Goal: Communication & Community: Answer question/provide support

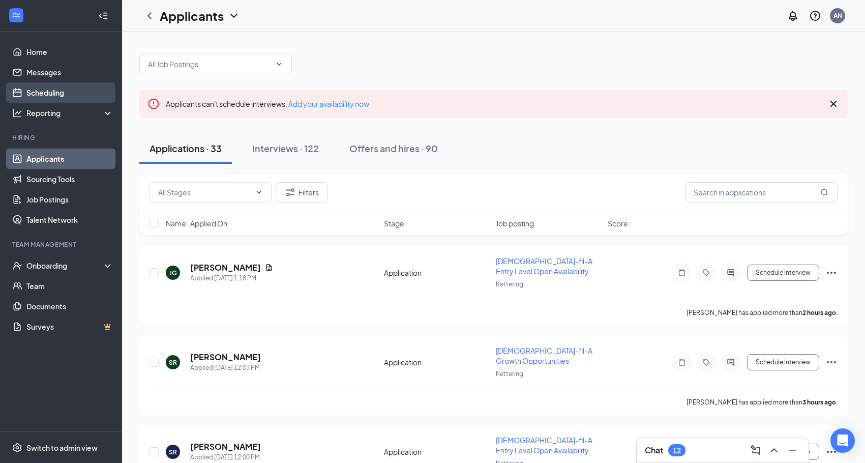
click at [50, 94] on link "Scheduling" at bounding box center [69, 92] width 87 height 20
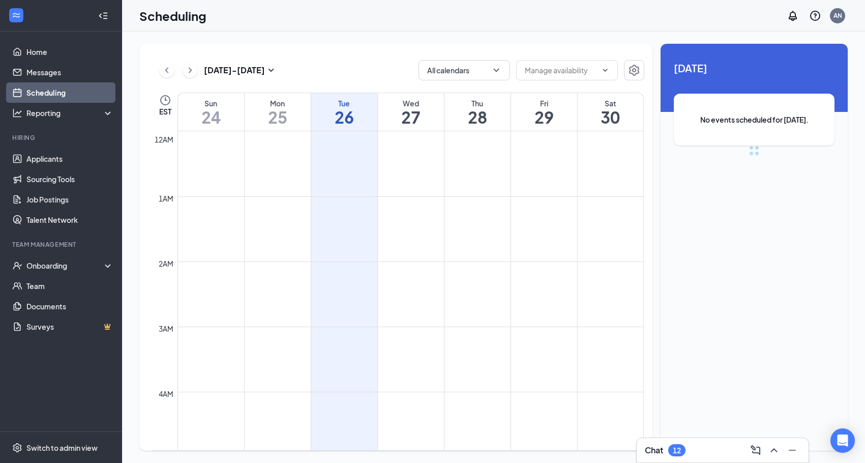
scroll to position [500, 0]
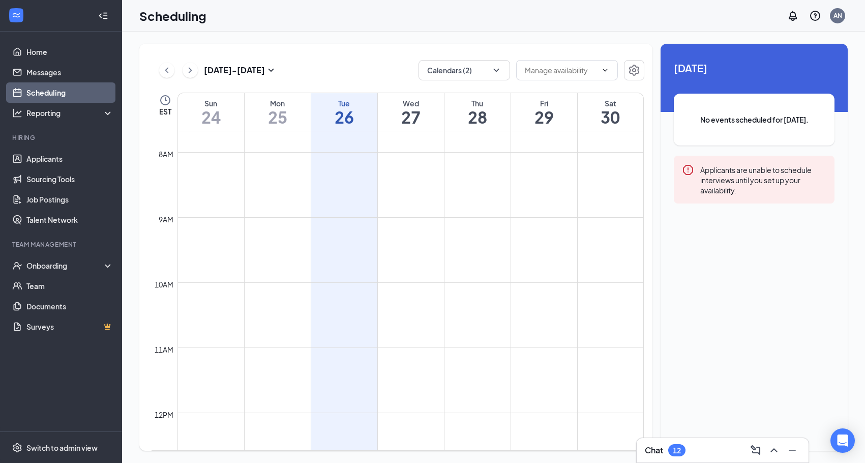
click at [658, 455] on h3 "Chat" at bounding box center [654, 449] width 18 height 11
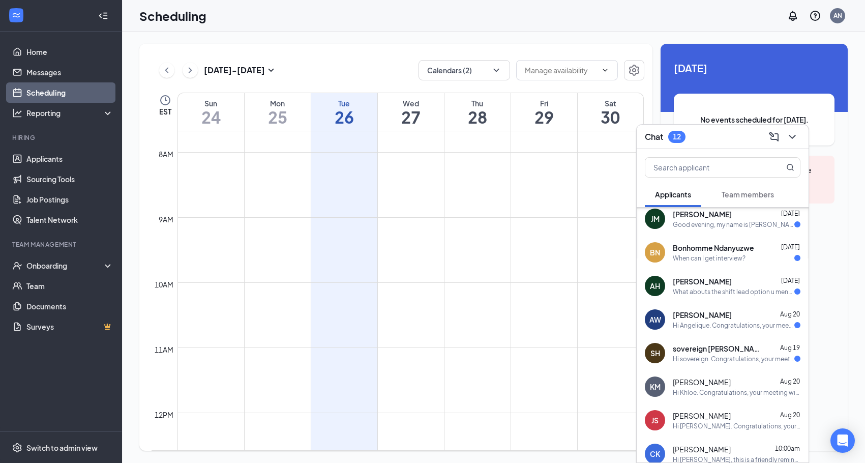
scroll to position [208, 0]
click at [734, 352] on div "sovereign [PERSON_NAME] [DATE] Hi sovereign. Congratulations, your meeting with…" at bounding box center [737, 352] width 128 height 20
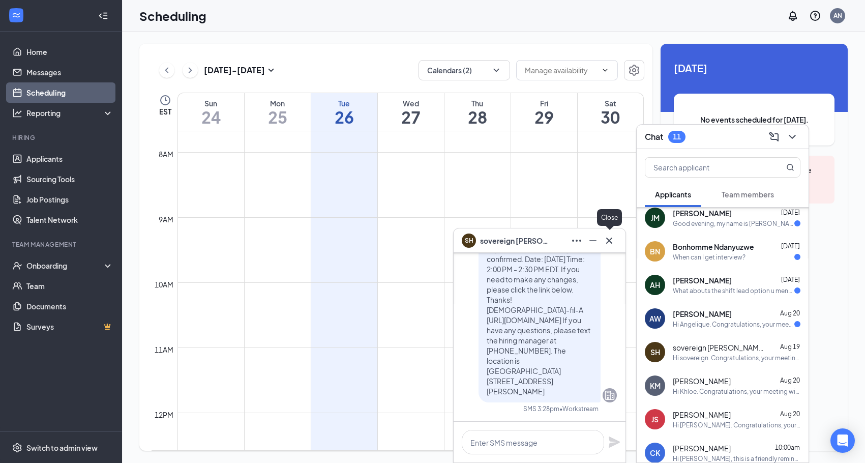
click at [613, 234] on icon "Cross" at bounding box center [609, 240] width 12 height 12
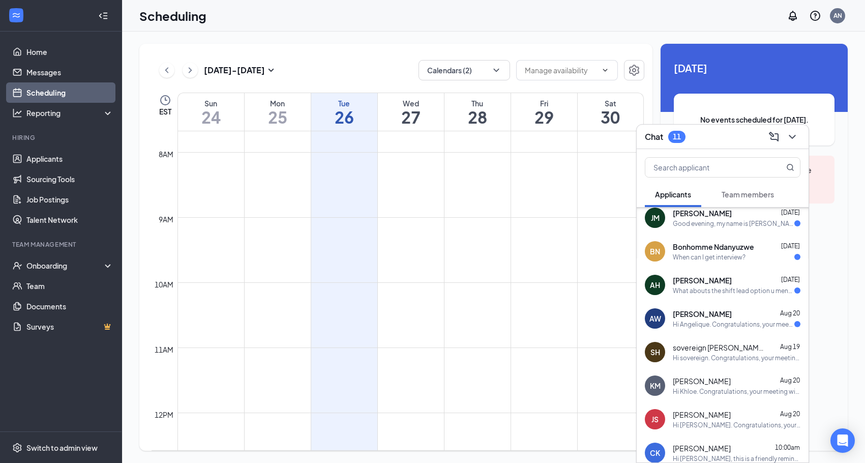
click at [727, 329] on div "AW [PERSON_NAME] [DATE] Hi Angelique. Congratulations, your meeting with [DEMOG…" at bounding box center [723, 319] width 172 height 34
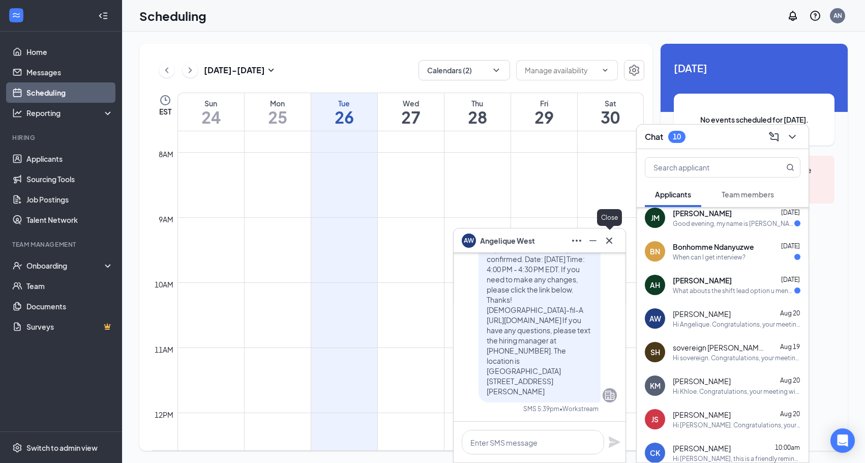
click at [612, 241] on icon "Cross" at bounding box center [609, 240] width 12 height 12
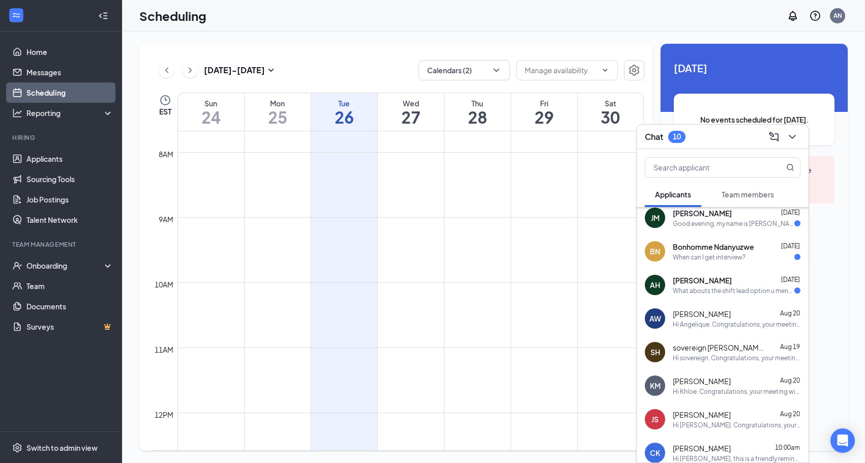
click at [692, 282] on span "[PERSON_NAME]" at bounding box center [702, 280] width 59 height 10
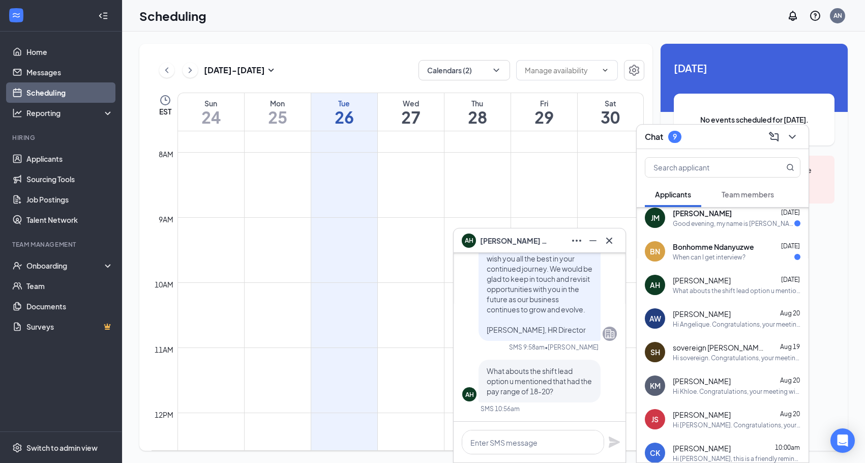
scroll to position [0, 0]
click at [611, 240] on icon "Cross" at bounding box center [609, 240] width 12 height 12
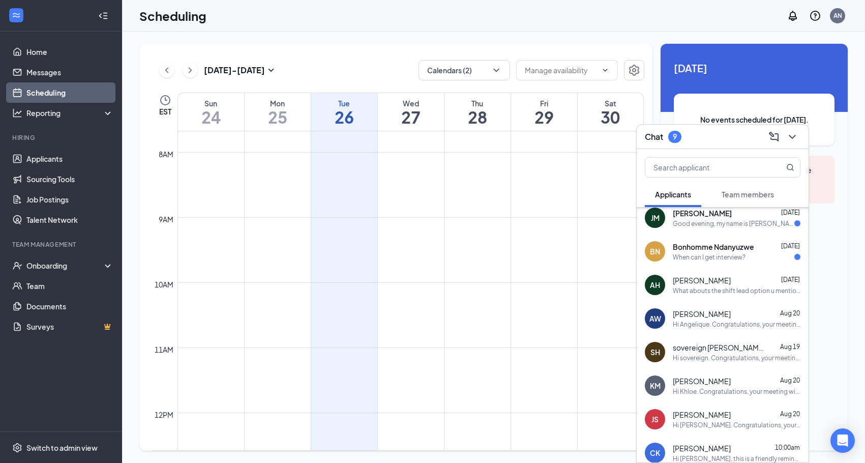
click at [694, 256] on div "When can I get interview?" at bounding box center [709, 257] width 73 height 9
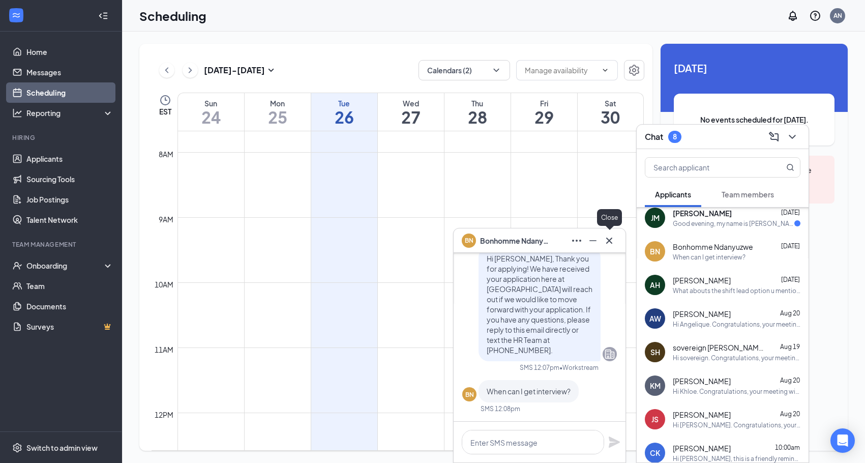
click at [607, 243] on icon "Cross" at bounding box center [609, 240] width 6 height 6
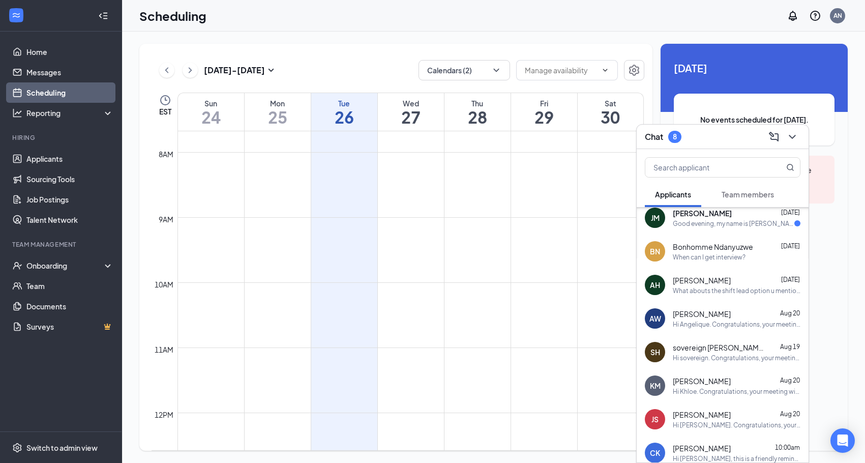
click at [681, 226] on div "Good evening, my name is [PERSON_NAME]. I applied for the Team Lead position an…" at bounding box center [734, 223] width 122 height 9
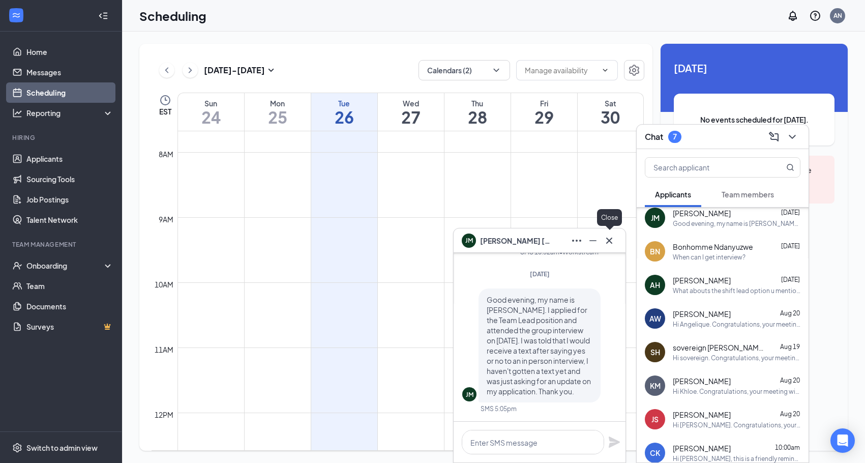
click at [606, 243] on icon "Cross" at bounding box center [609, 240] width 12 height 12
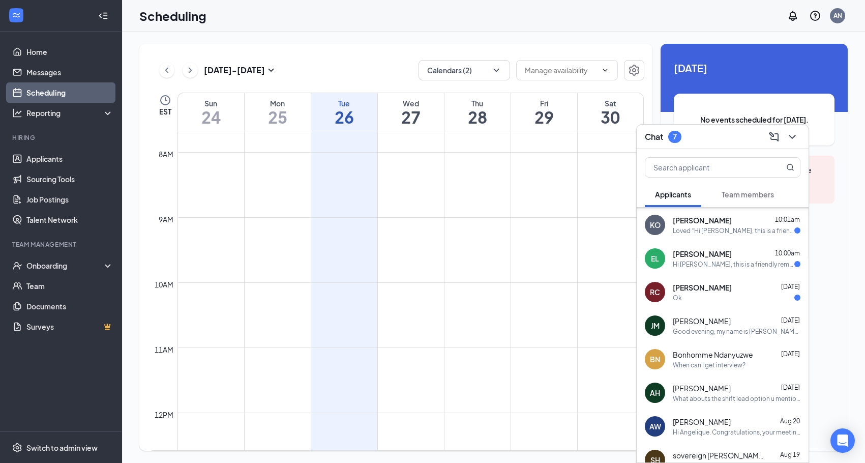
scroll to position [87, 0]
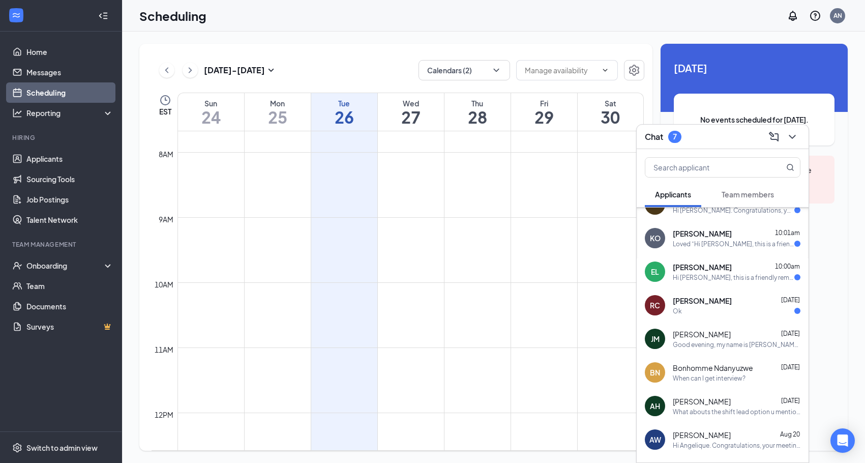
click at [713, 319] on div "RC [PERSON_NAME] [DATE] Ok" at bounding box center [723, 305] width 172 height 34
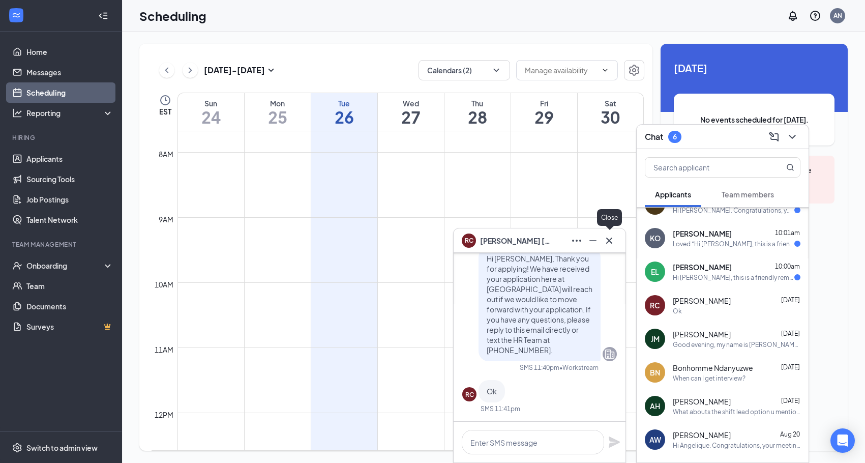
click at [608, 235] on icon "Cross" at bounding box center [609, 240] width 12 height 12
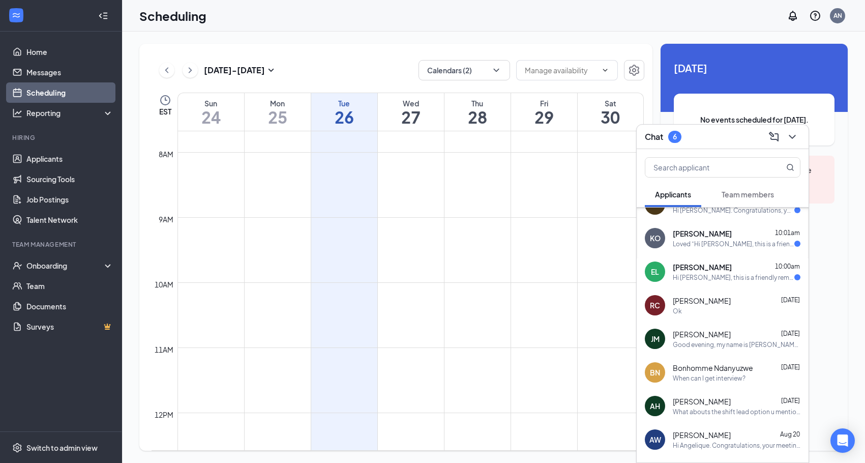
click at [703, 274] on div "Hi [PERSON_NAME], this is a friendly reminder. Your meeting with [DEMOGRAPHIC_D…" at bounding box center [734, 277] width 122 height 9
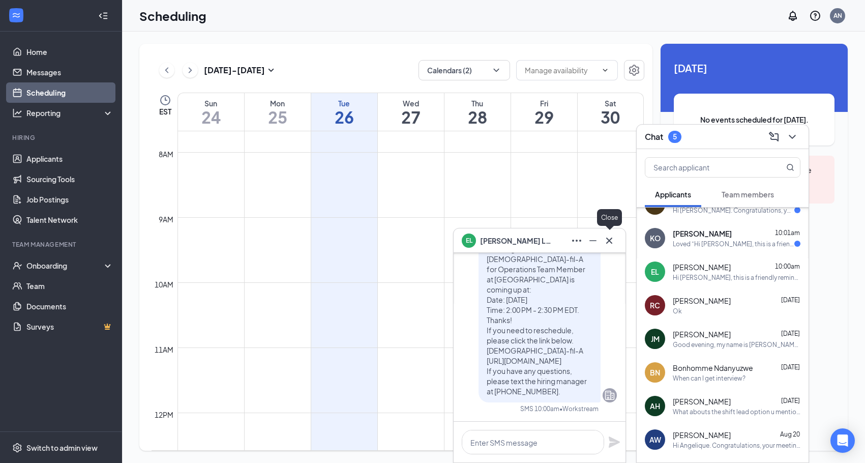
click at [613, 242] on icon "Cross" at bounding box center [609, 240] width 12 height 12
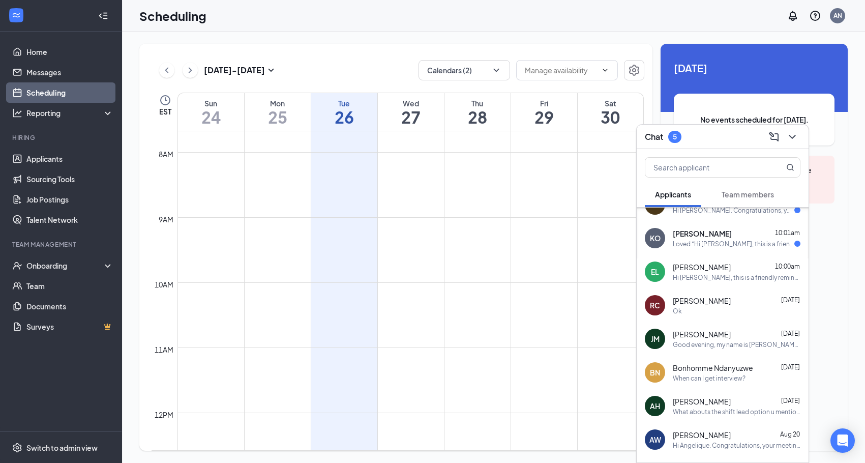
click at [717, 242] on div "Loved “Hi [PERSON_NAME], this is a friendly reminder. Your meeting with [DEMOGR…" at bounding box center [734, 244] width 122 height 9
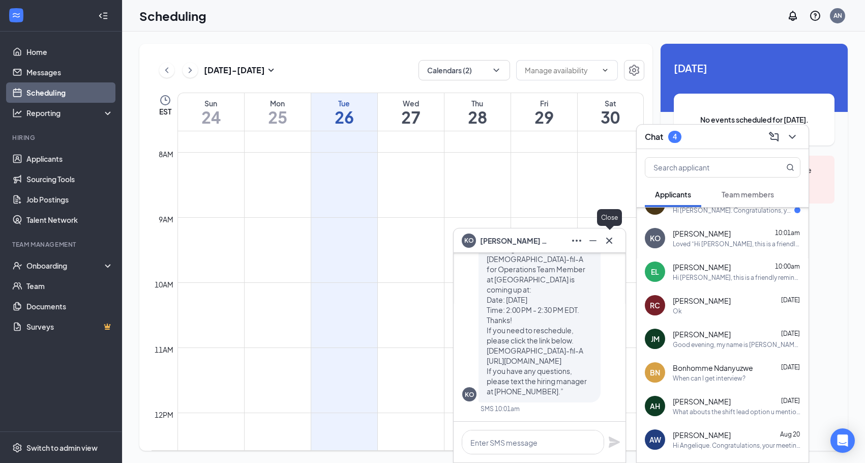
click at [611, 240] on icon "Cross" at bounding box center [609, 240] width 12 height 12
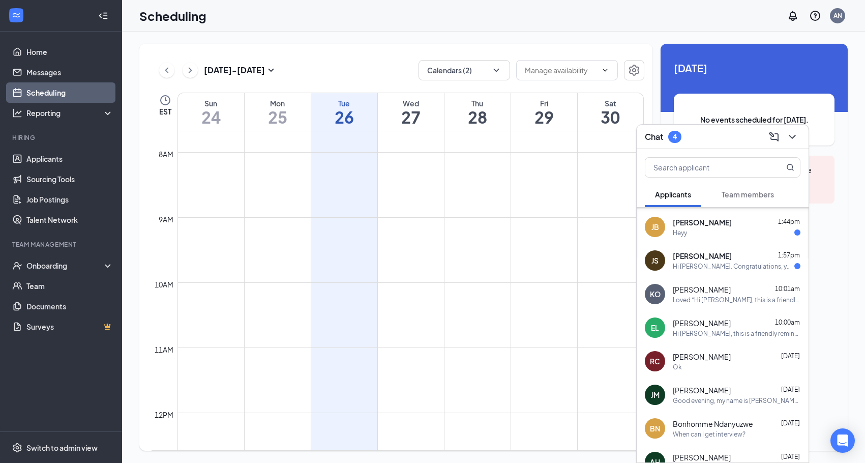
scroll to position [27, 0]
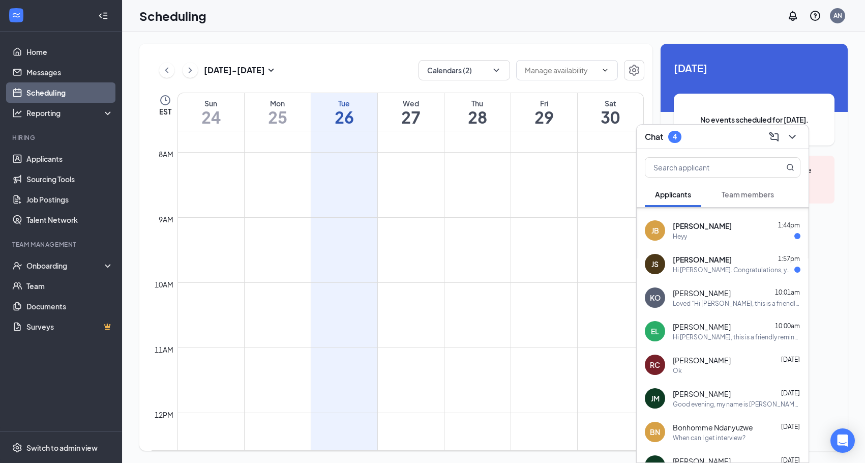
click at [693, 266] on div "Hi [PERSON_NAME]. Congratulations, your meeting with [DEMOGRAPHIC_DATA]-fil-A f…" at bounding box center [734, 269] width 122 height 9
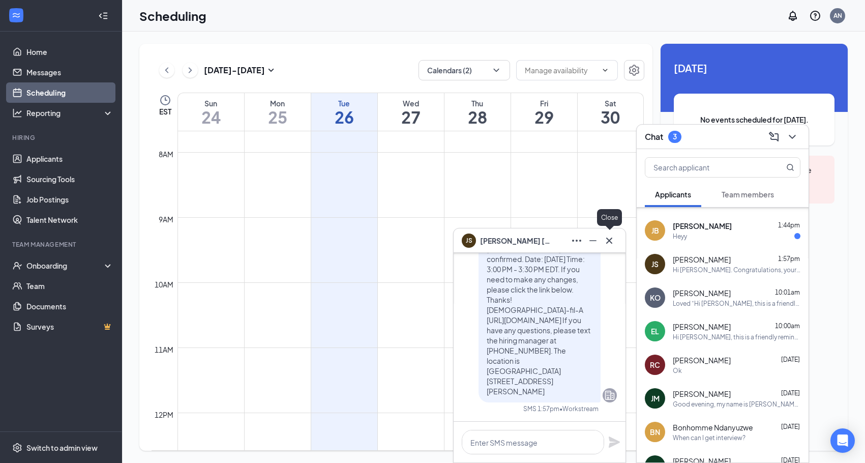
click at [614, 241] on icon "Cross" at bounding box center [609, 240] width 12 height 12
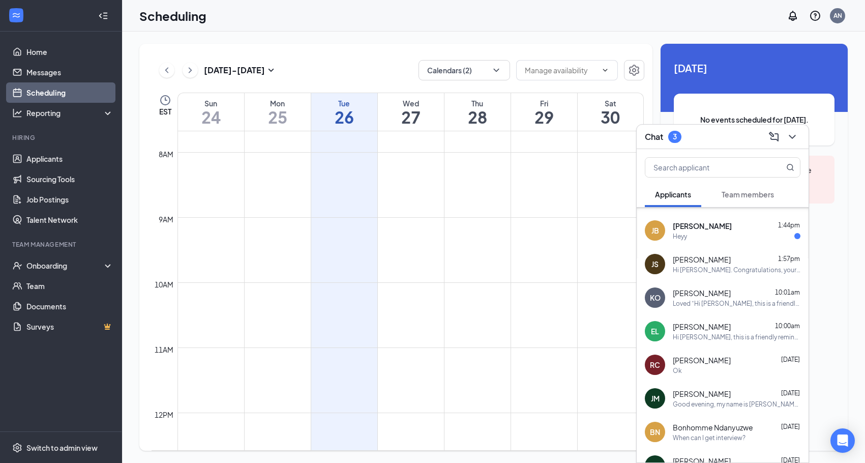
click at [684, 233] on div "Heyy" at bounding box center [680, 236] width 14 height 9
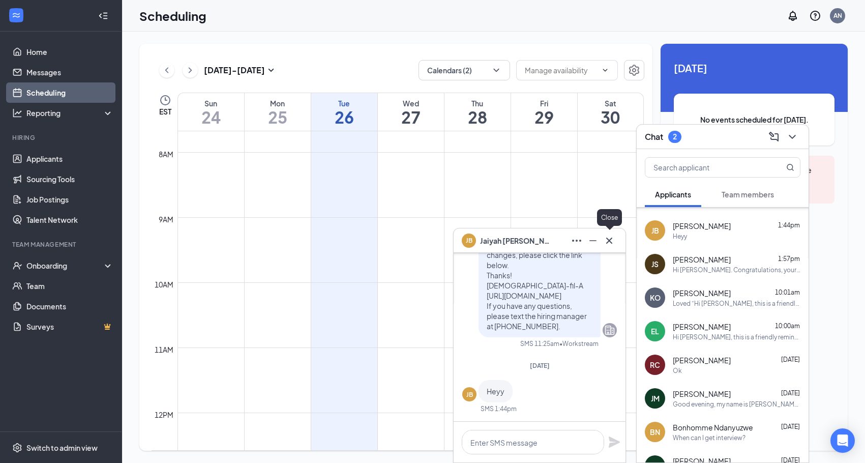
click at [610, 240] on icon "Cross" at bounding box center [609, 240] width 6 height 6
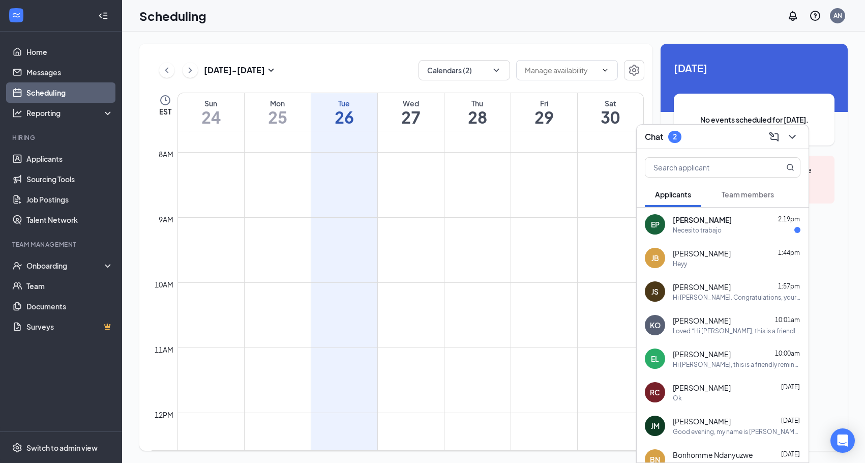
scroll to position [0, 0]
click at [710, 261] on div "Heyy" at bounding box center [737, 263] width 128 height 9
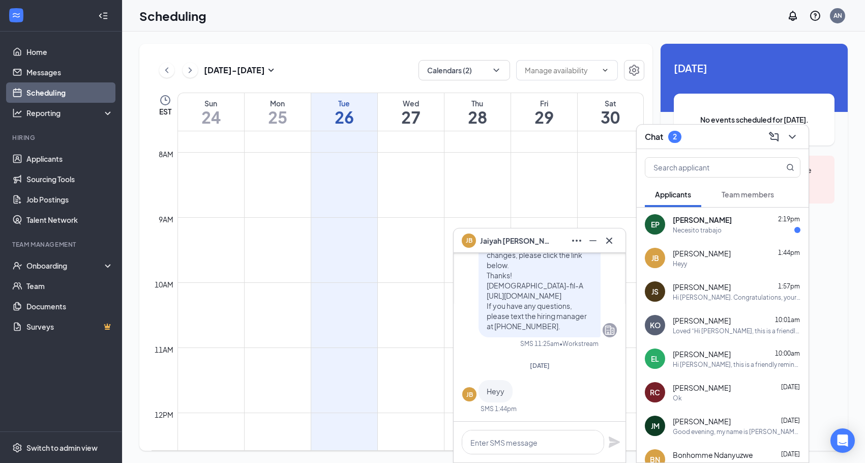
click at [709, 231] on div "Necesito trabajo" at bounding box center [697, 230] width 49 height 9
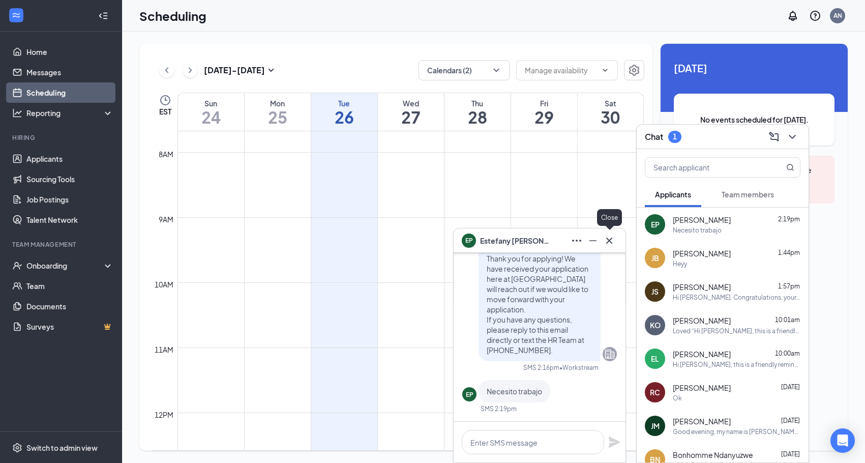
click at [611, 237] on icon "Cross" at bounding box center [609, 240] width 12 height 12
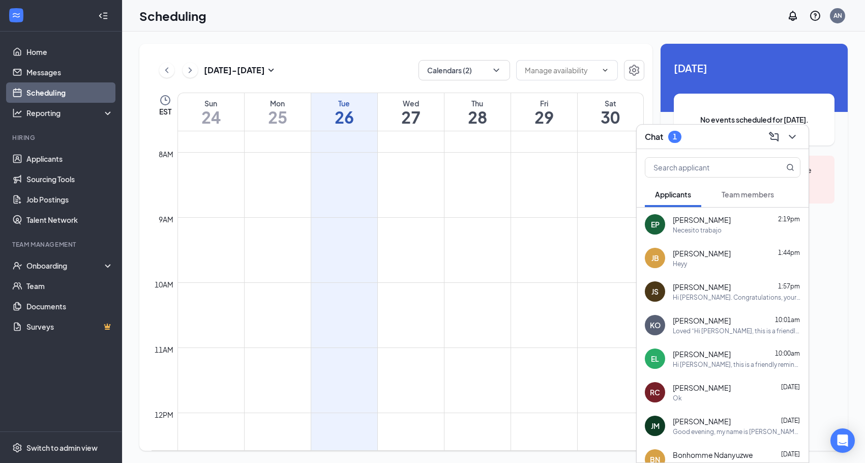
click at [674, 140] on div "1" at bounding box center [675, 136] width 4 height 9
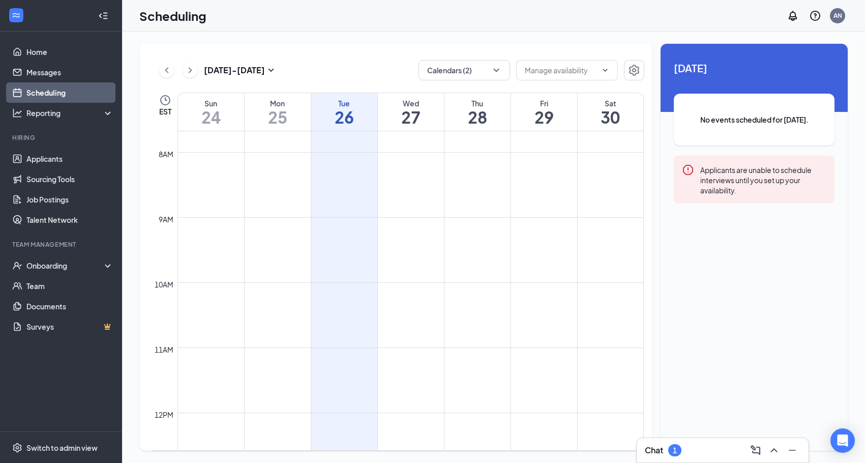
click at [50, 93] on link "Scheduling" at bounding box center [69, 92] width 87 height 20
click at [491, 64] on button "Calendars (2)" at bounding box center [465, 70] width 92 height 20
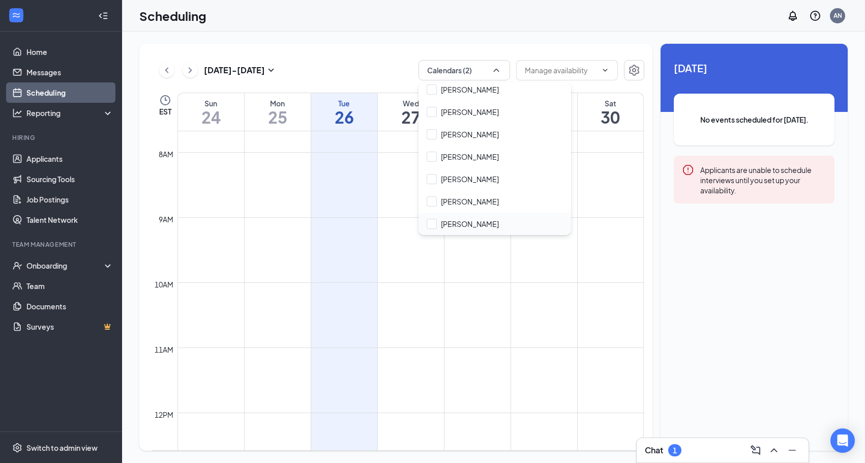
scroll to position [116, 0]
click at [433, 224] on div at bounding box center [432, 224] width 10 height 10
click at [433, 224] on input "[PERSON_NAME]" at bounding box center [463, 224] width 72 height 10
click at [455, 221] on div "[PERSON_NAME]" at bounding box center [470, 224] width 58 height 10
click at [455, 221] on input "[PERSON_NAME]" at bounding box center [463, 224] width 72 height 10
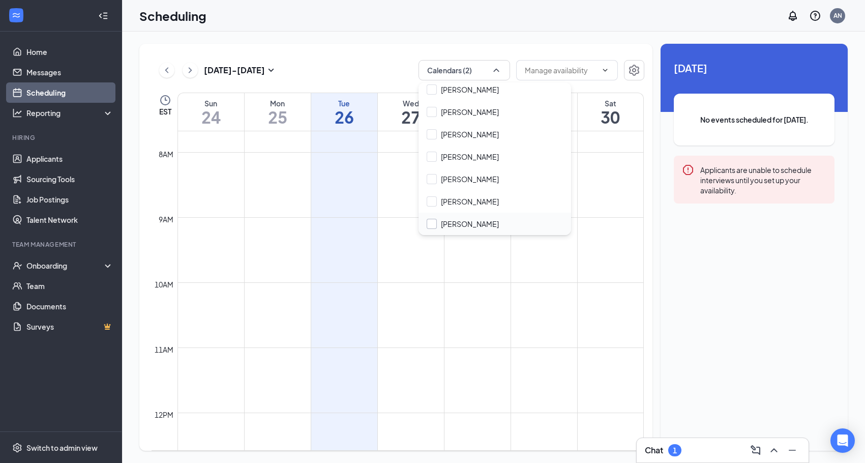
click at [442, 228] on div "[PERSON_NAME]" at bounding box center [470, 224] width 58 height 10
click at [442, 228] on input "[PERSON_NAME]" at bounding box center [463, 224] width 72 height 10
click at [428, 224] on input "[PERSON_NAME]" at bounding box center [463, 224] width 72 height 10
checkbox input "true"
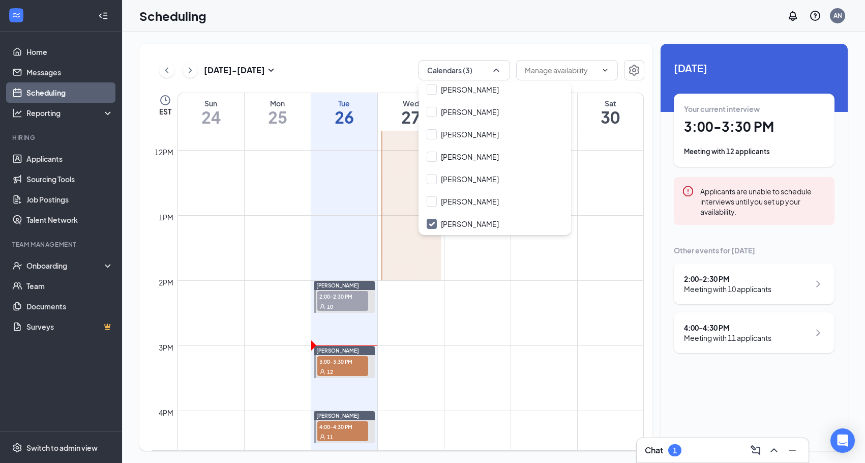
scroll to position [788, 0]
